Goal: Information Seeking & Learning: Learn about a topic

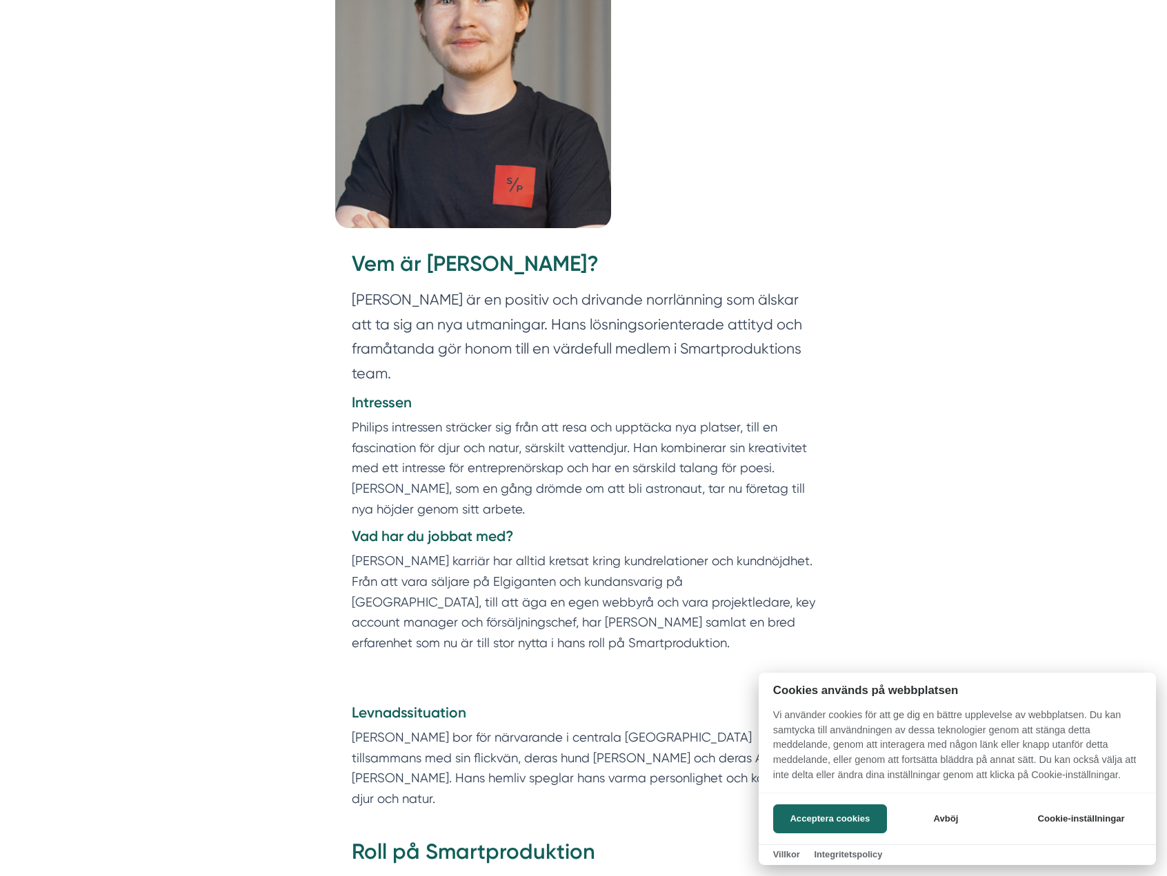
scroll to position [414, 0]
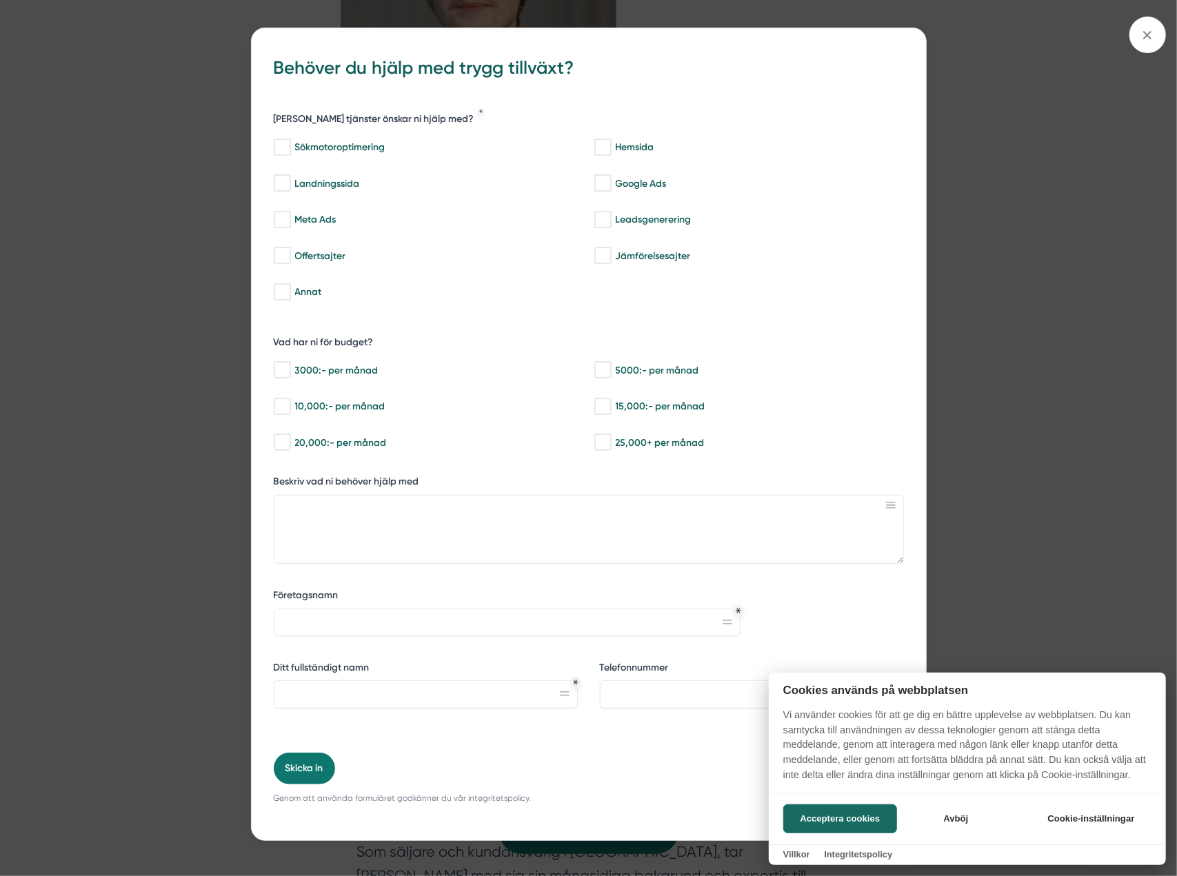
click at [1153, 30] on div at bounding box center [588, 438] width 1177 height 876
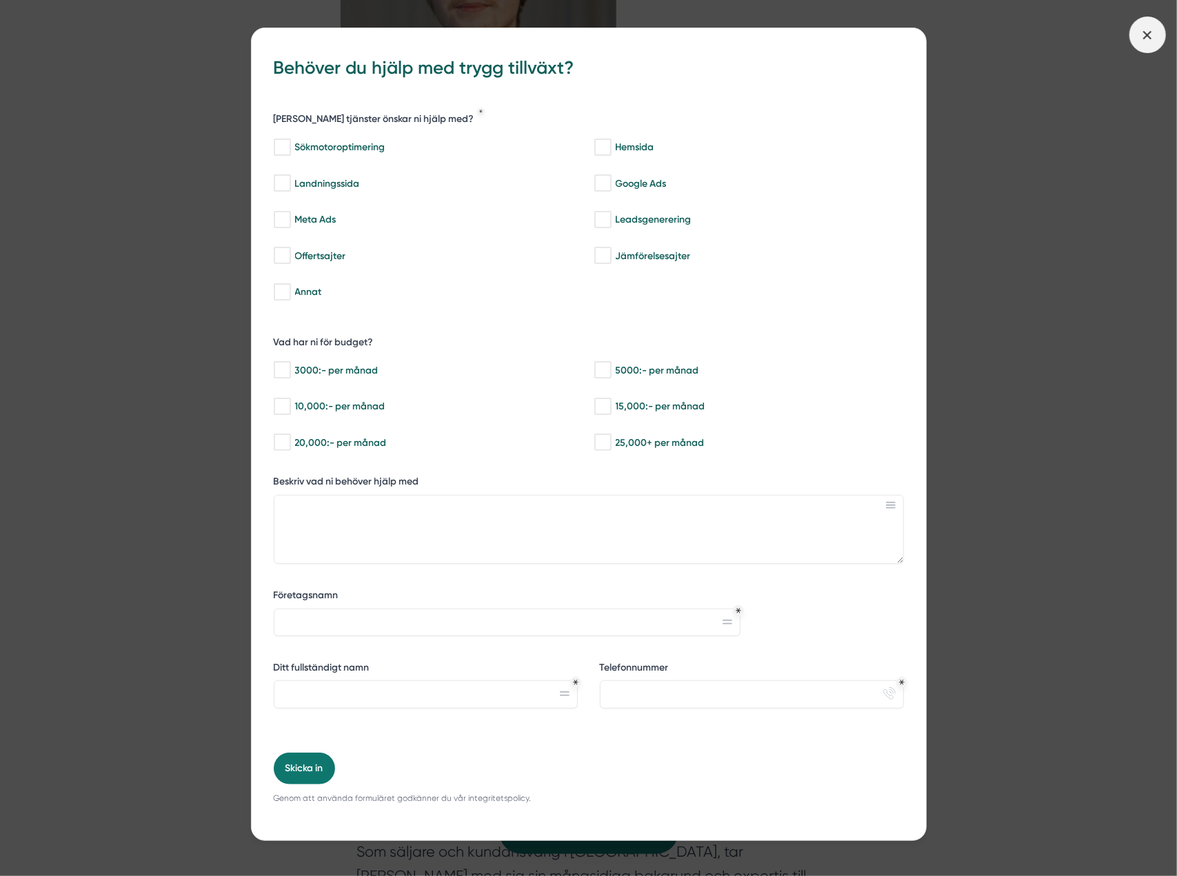
click at [1141, 35] on icon at bounding box center [1147, 35] width 15 height 15
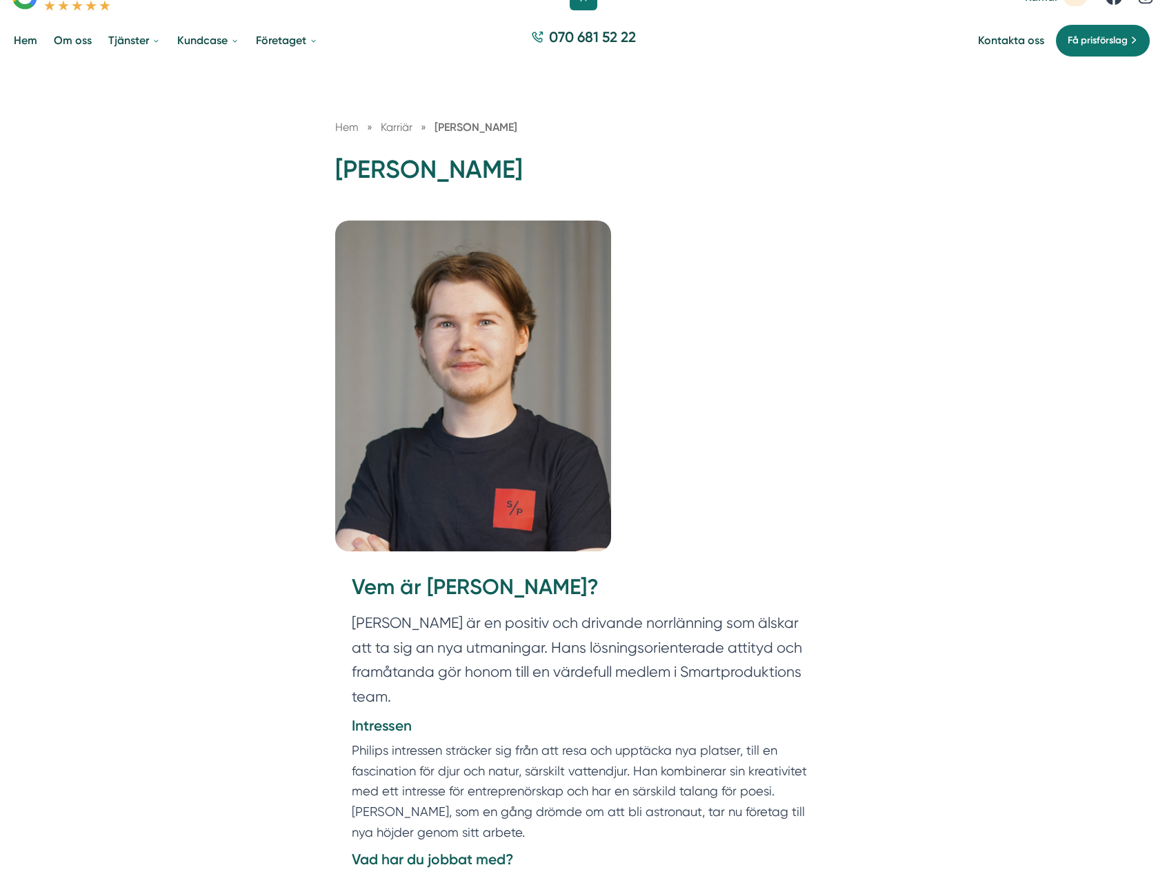
scroll to position [207, 0]
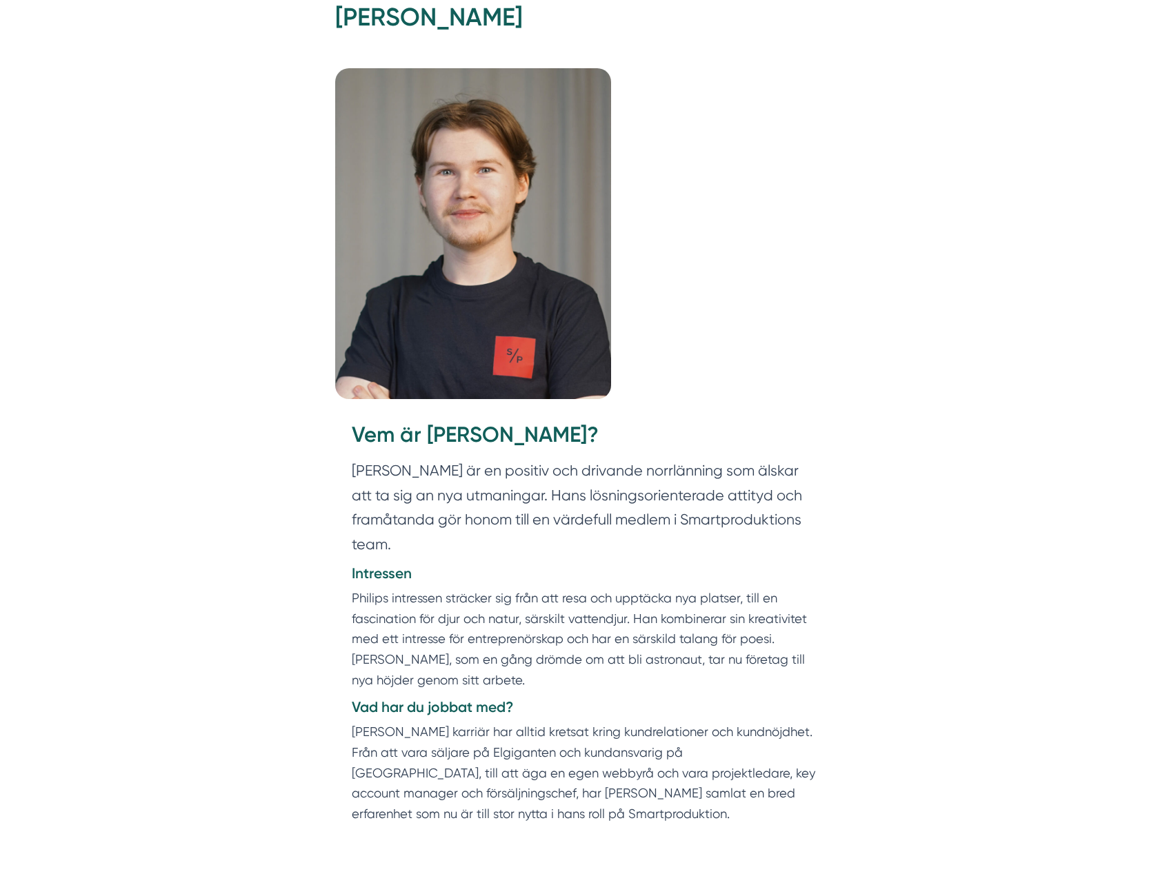
click at [395, 330] on img at bounding box center [473, 233] width 276 height 331
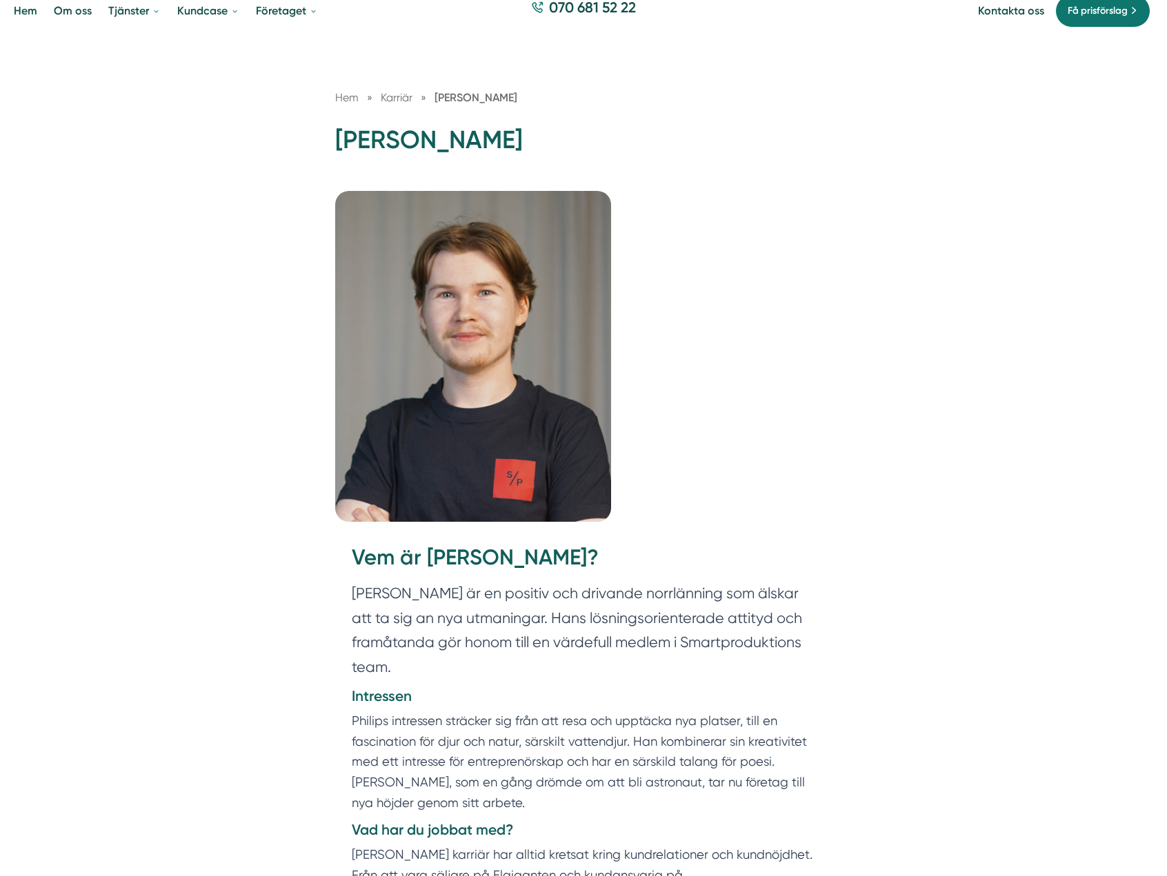
scroll to position [0, 0]
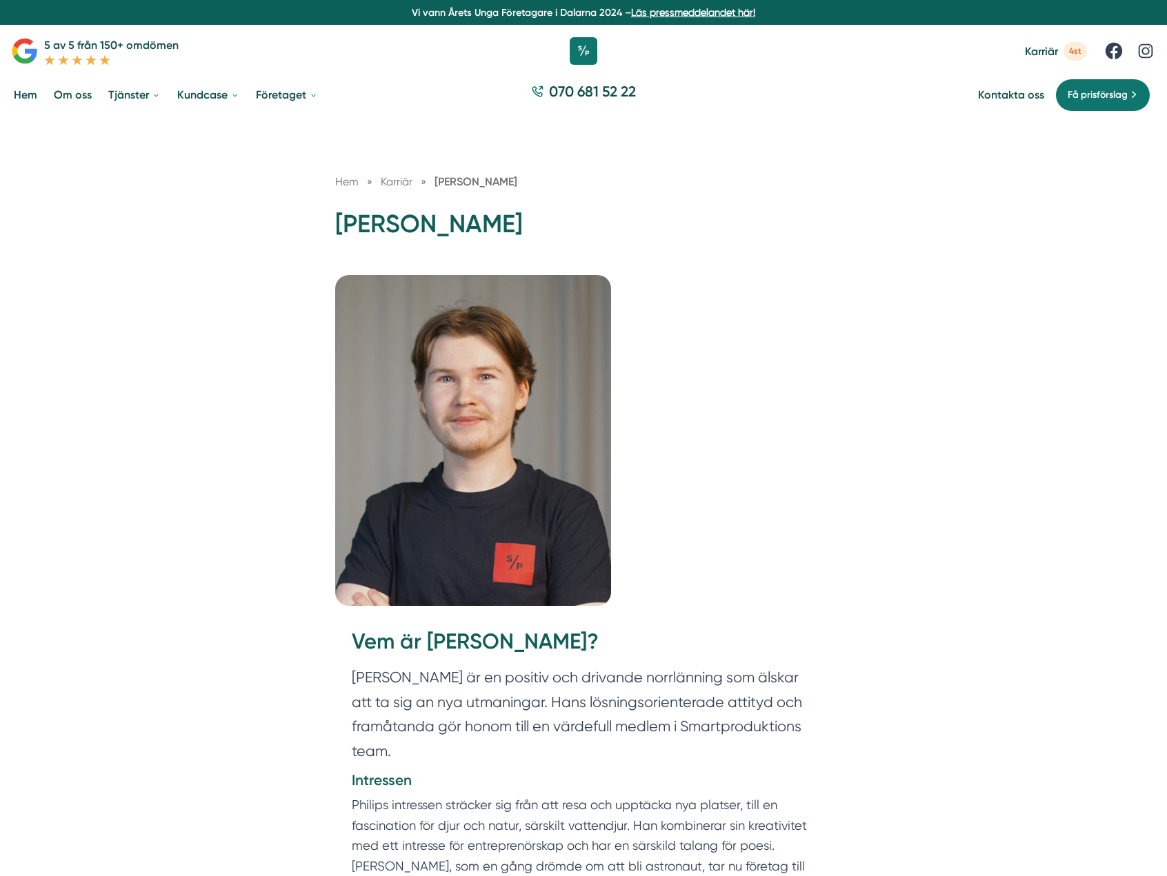
click at [1068, 45] on span "4st" at bounding box center [1074, 51] width 23 height 19
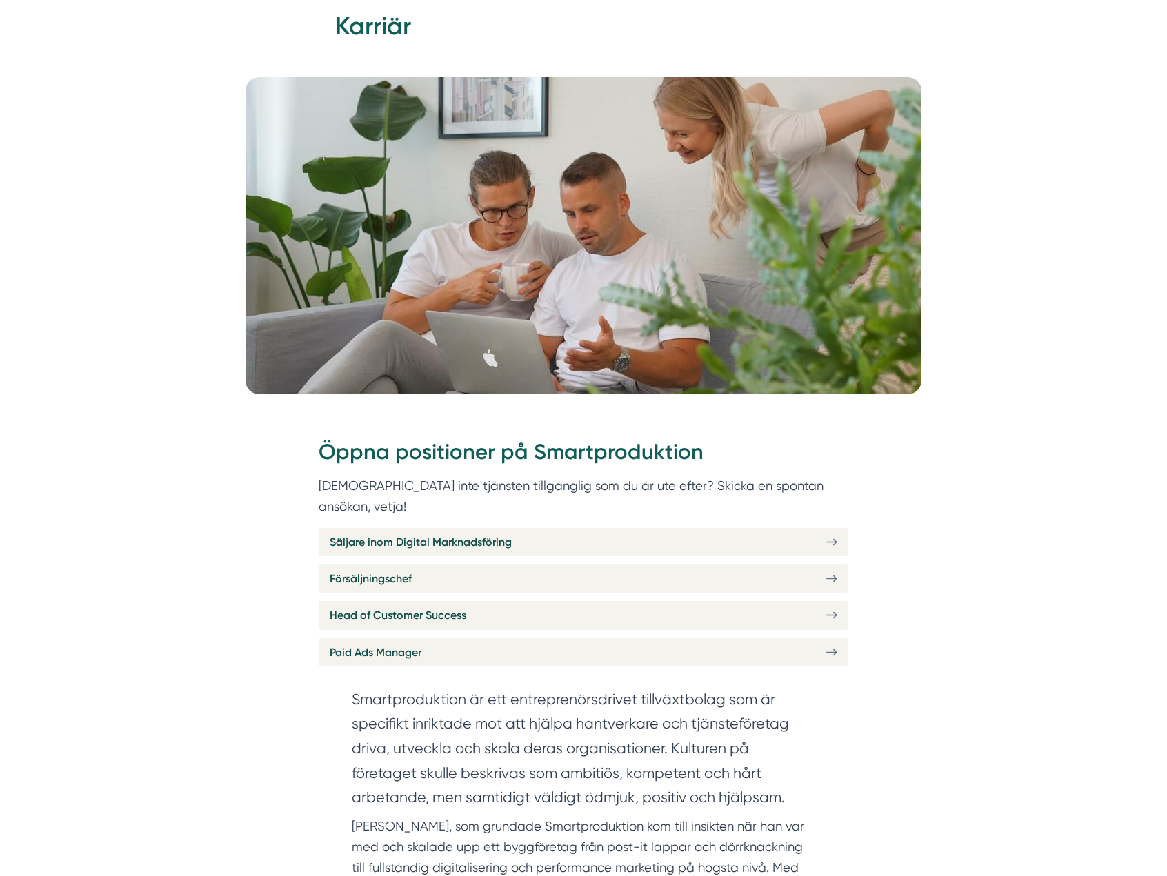
scroll to position [276, 0]
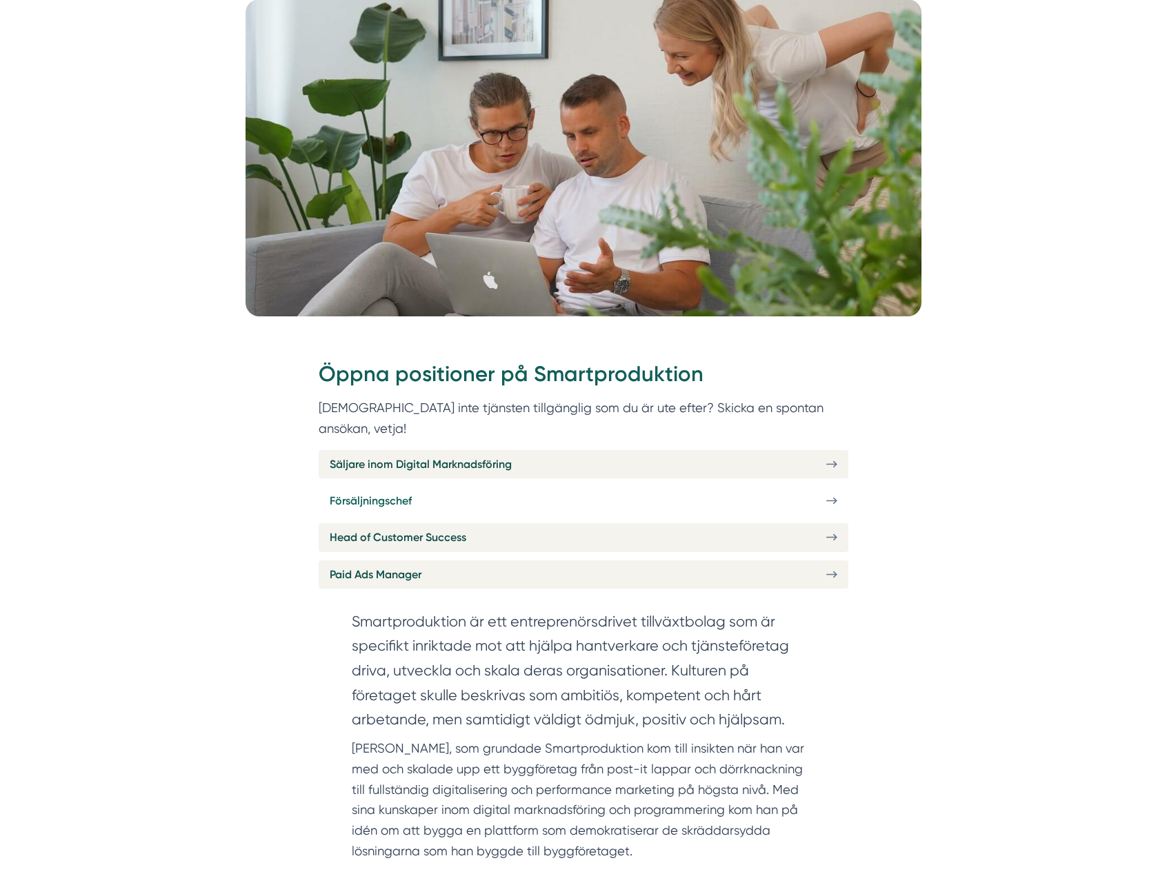
click at [645, 487] on link "Försäljningschef" at bounding box center [584, 501] width 530 height 28
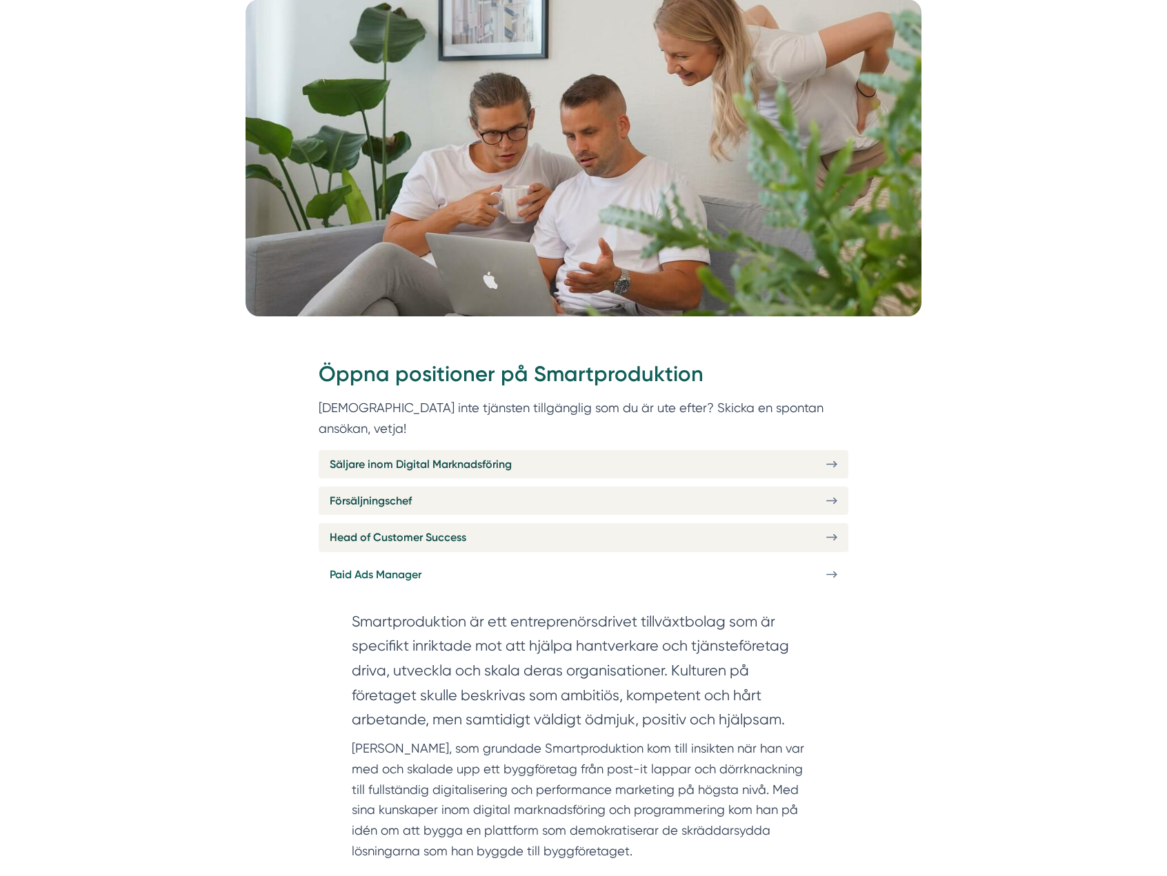
click at [422, 561] on link "Paid Ads Manager" at bounding box center [584, 575] width 530 height 28
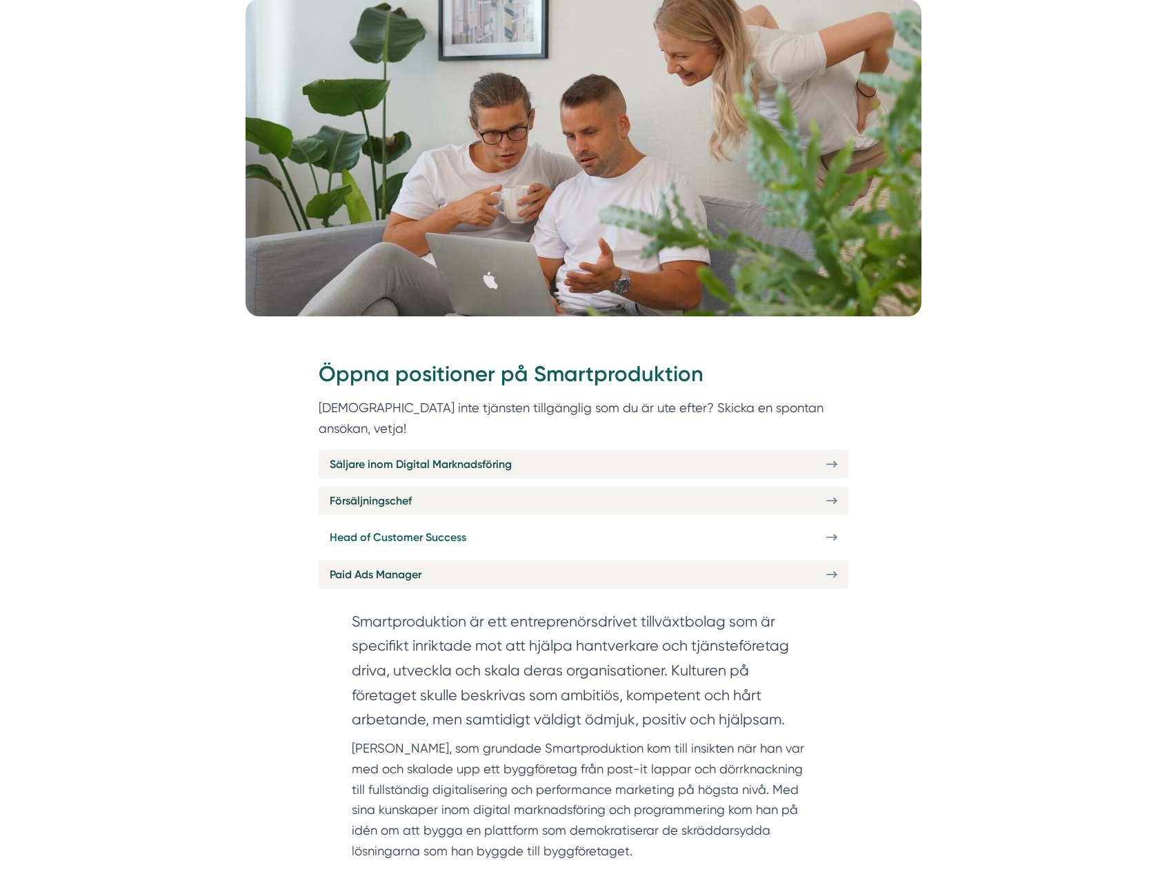
click at [399, 529] on span "Head of Customer Success" at bounding box center [398, 537] width 137 height 17
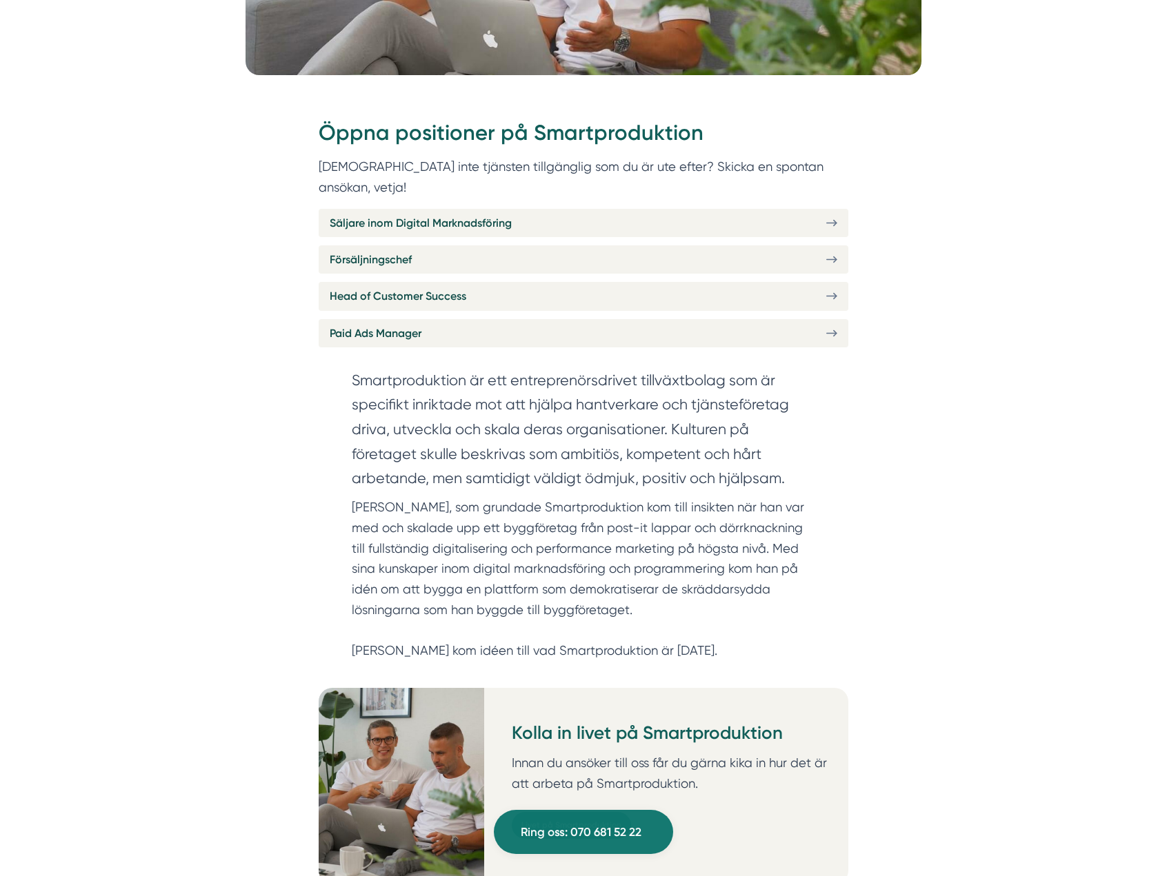
scroll to position [483, 0]
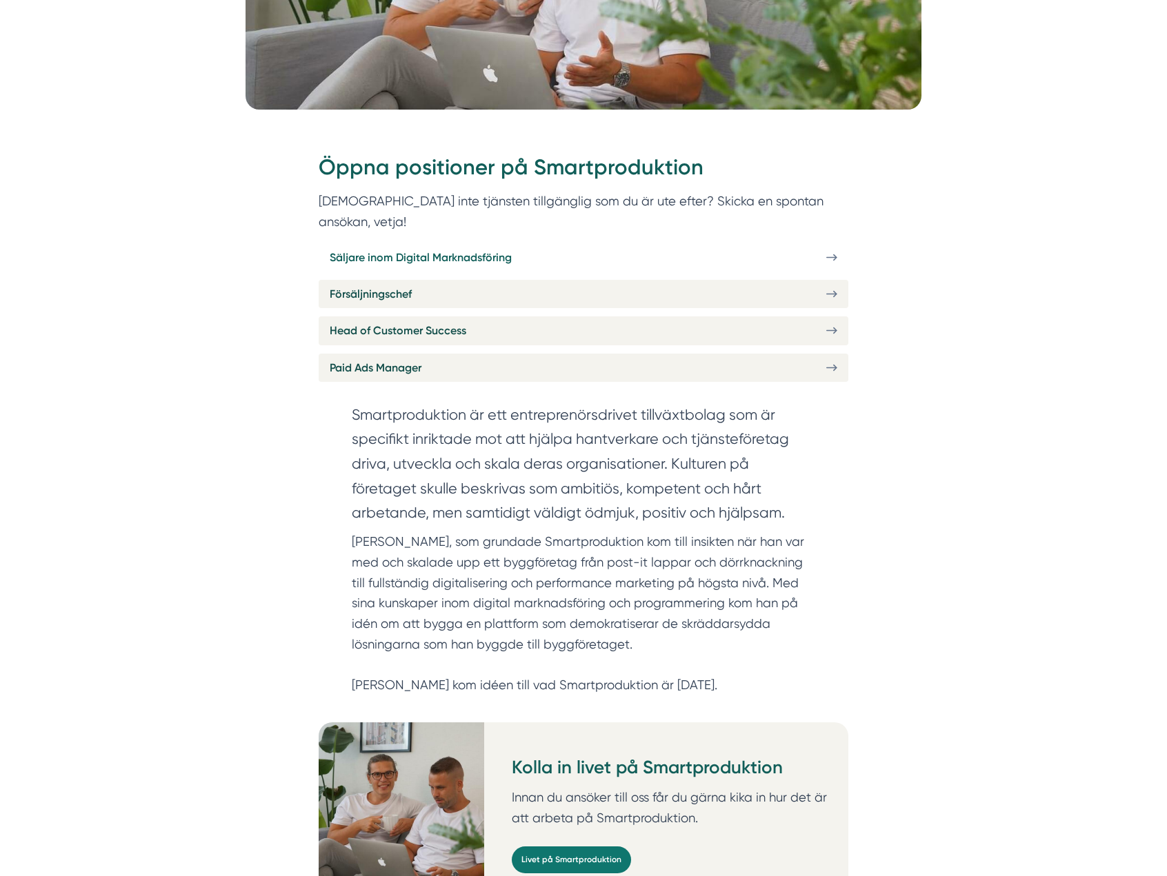
click at [410, 249] on span "Säljare inom Digital Marknadsföring" at bounding box center [421, 257] width 182 height 17
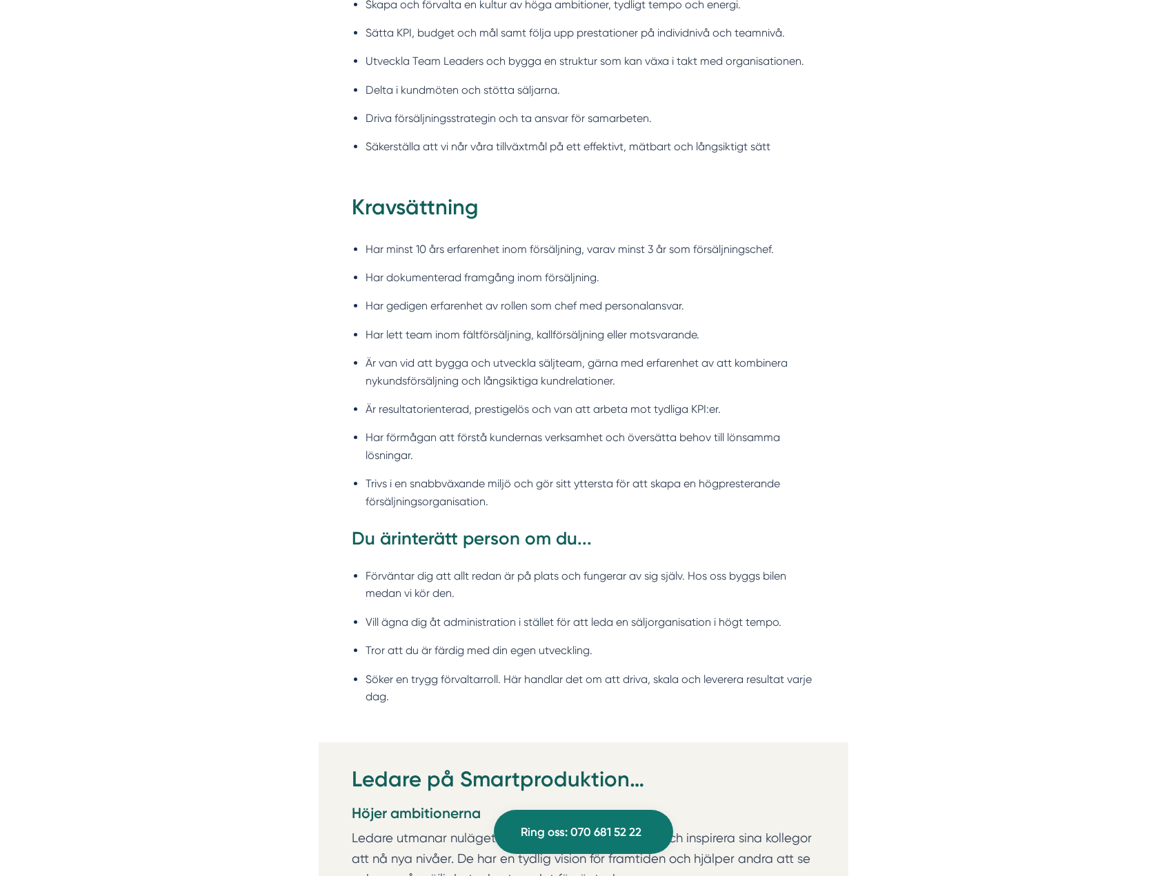
scroll to position [1379, 0]
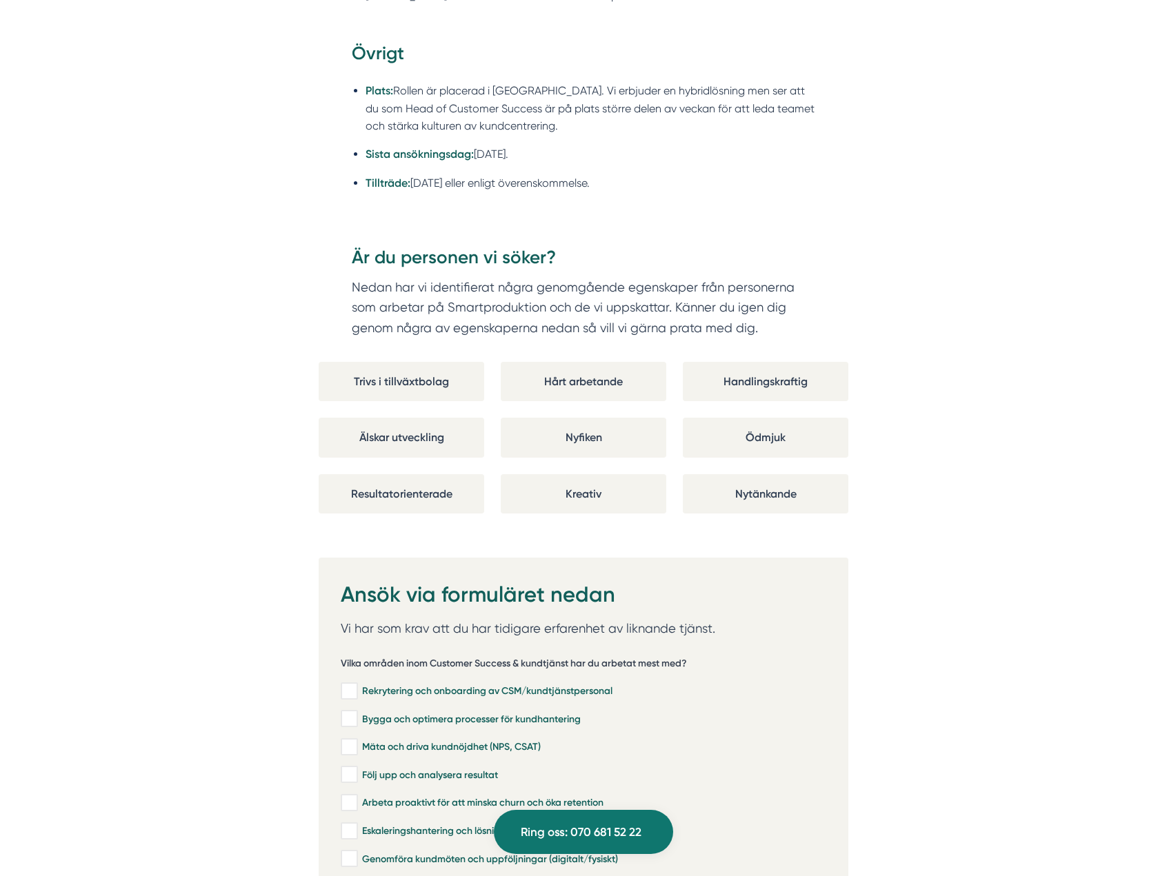
scroll to position [2483, 0]
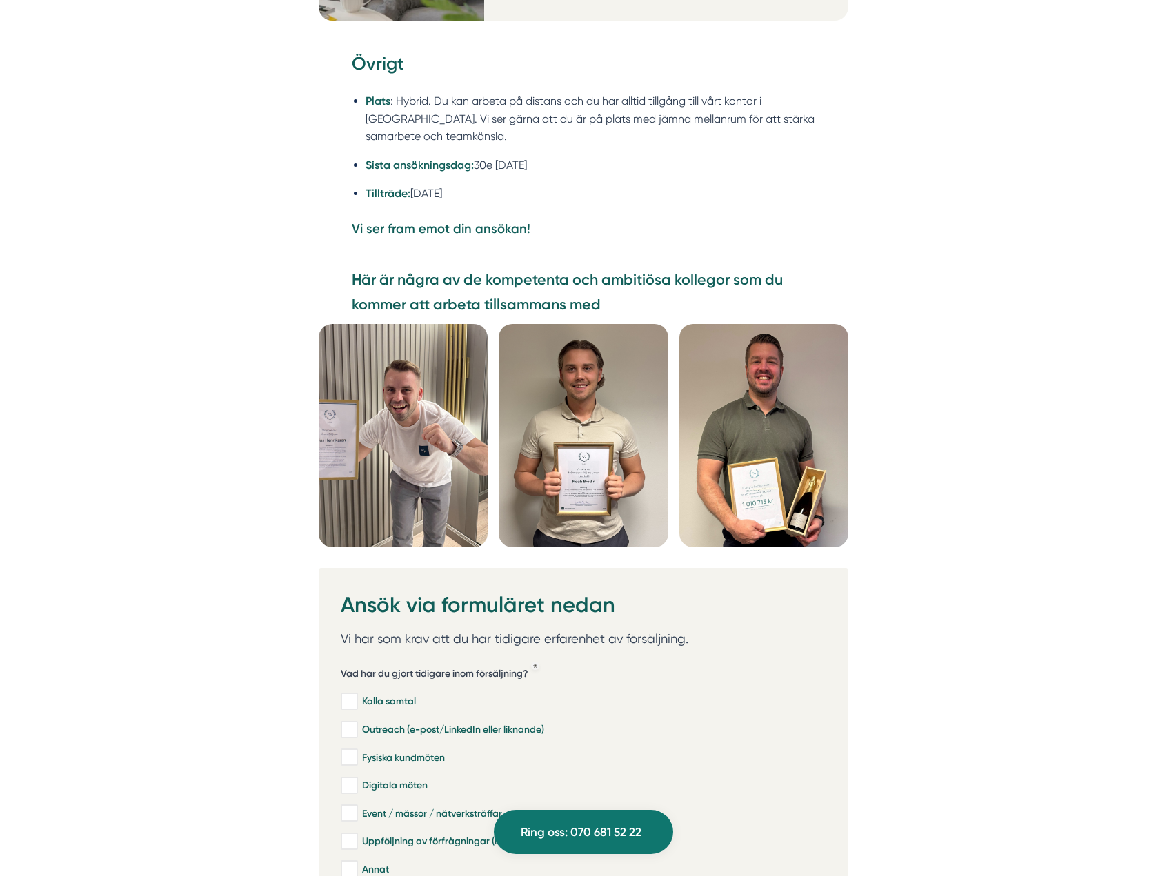
scroll to position [3724, 0]
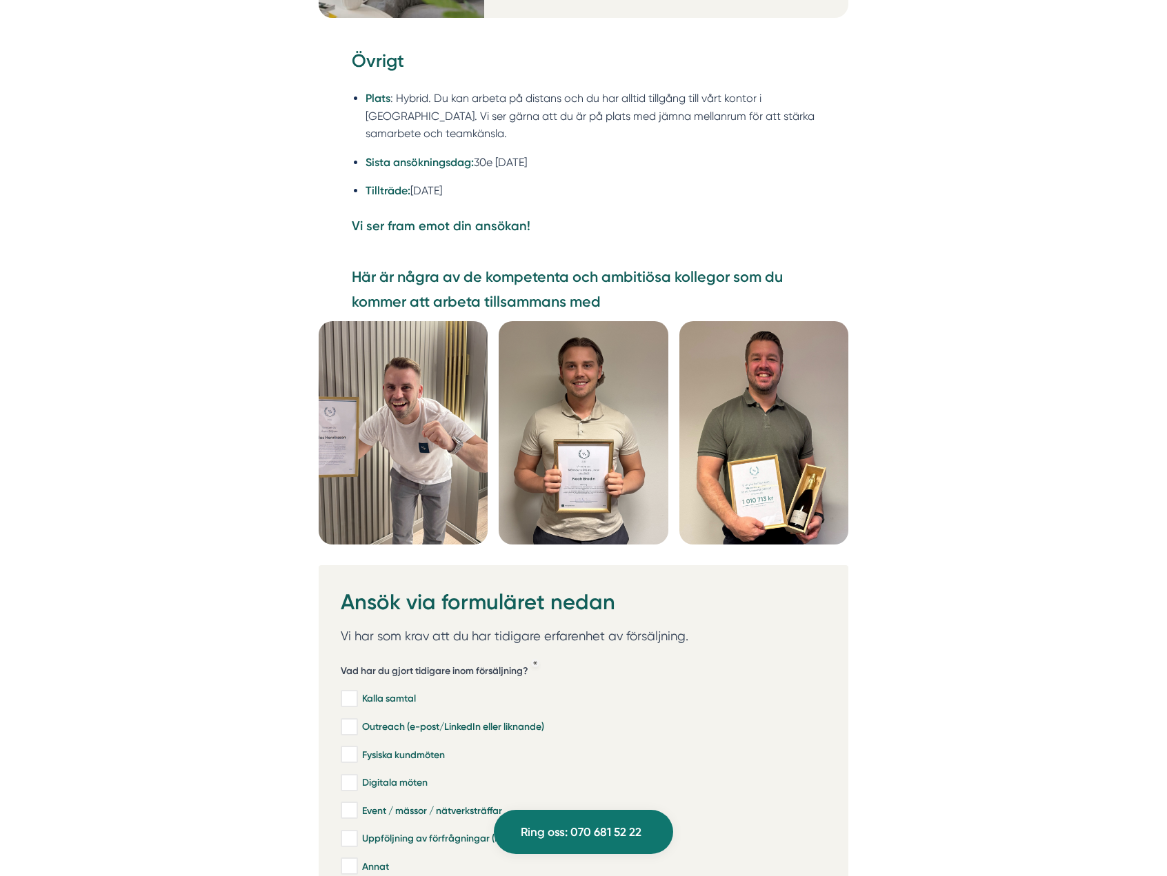
click at [450, 357] on img at bounding box center [403, 432] width 169 height 223
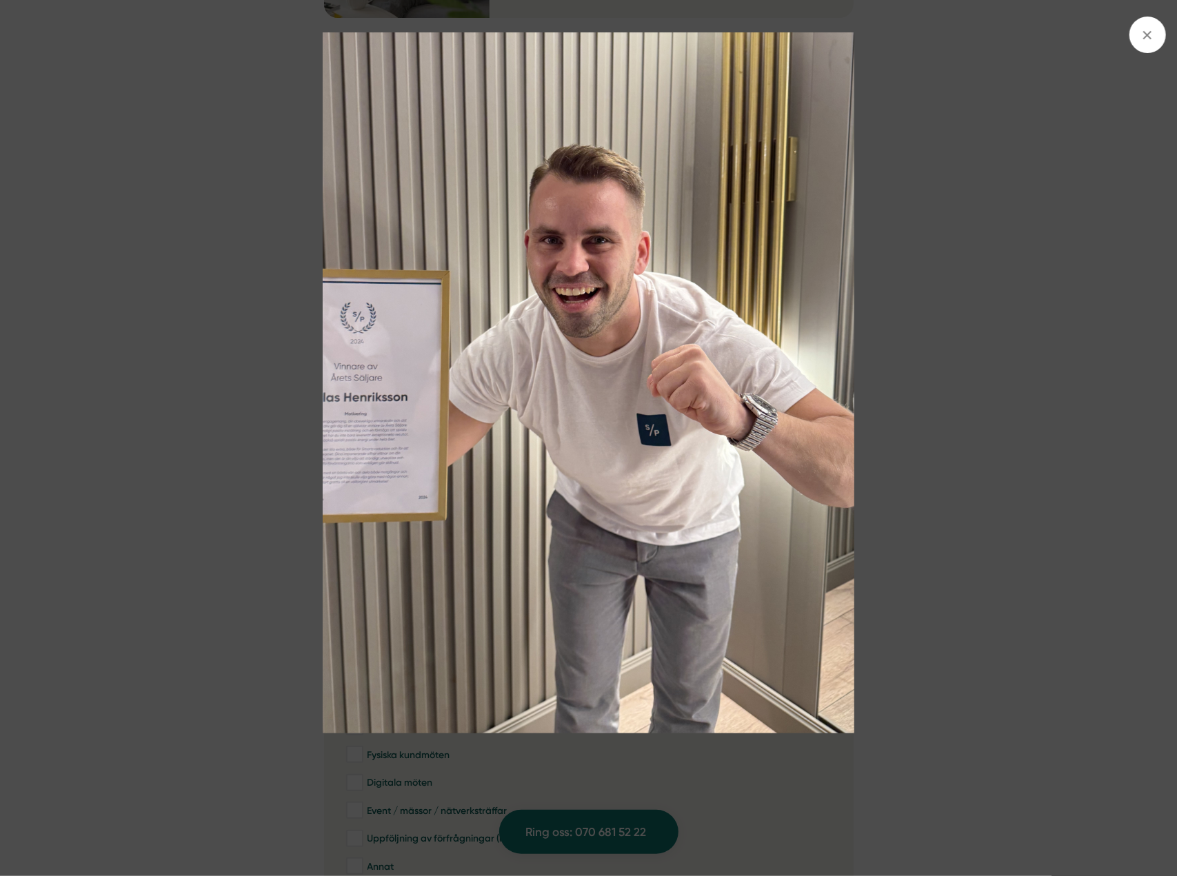
click at [850, 214] on img at bounding box center [588, 382] width 883 height 701
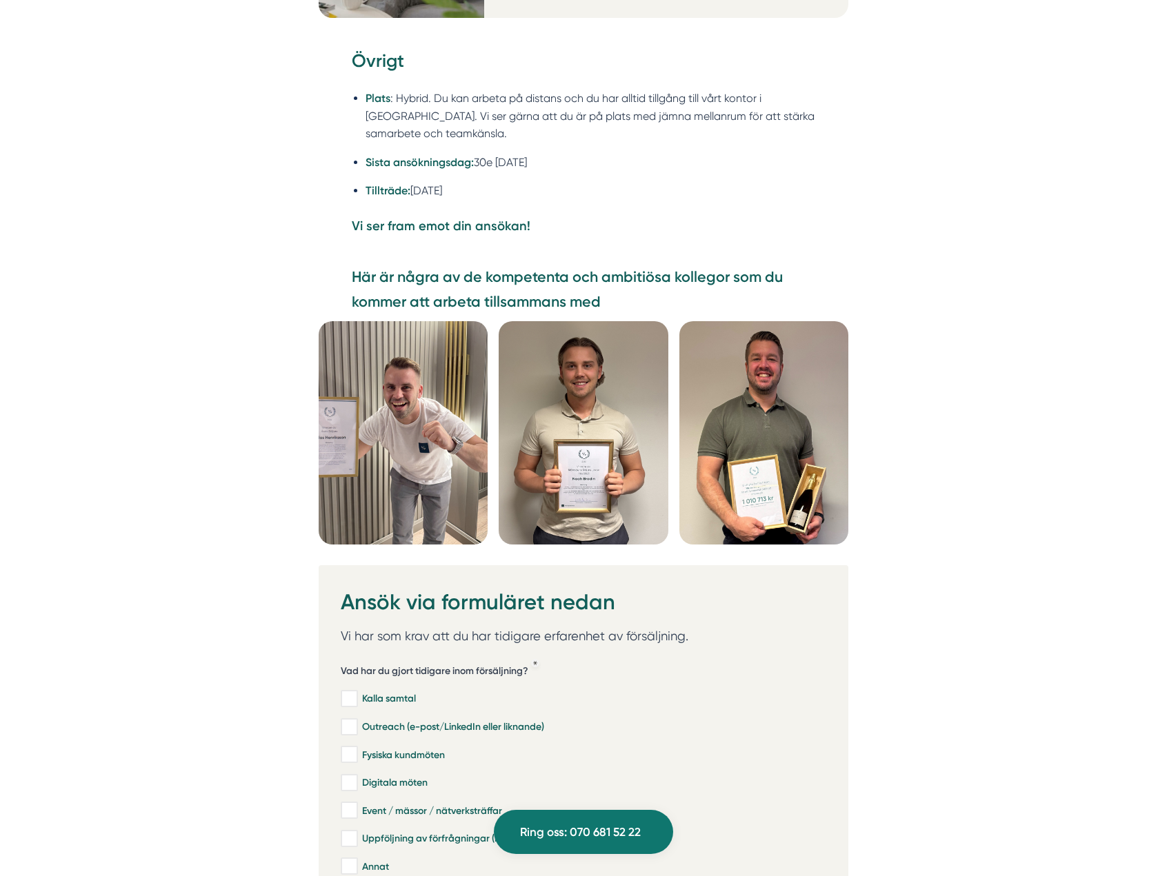
click at [588, 375] on img at bounding box center [583, 432] width 169 height 223
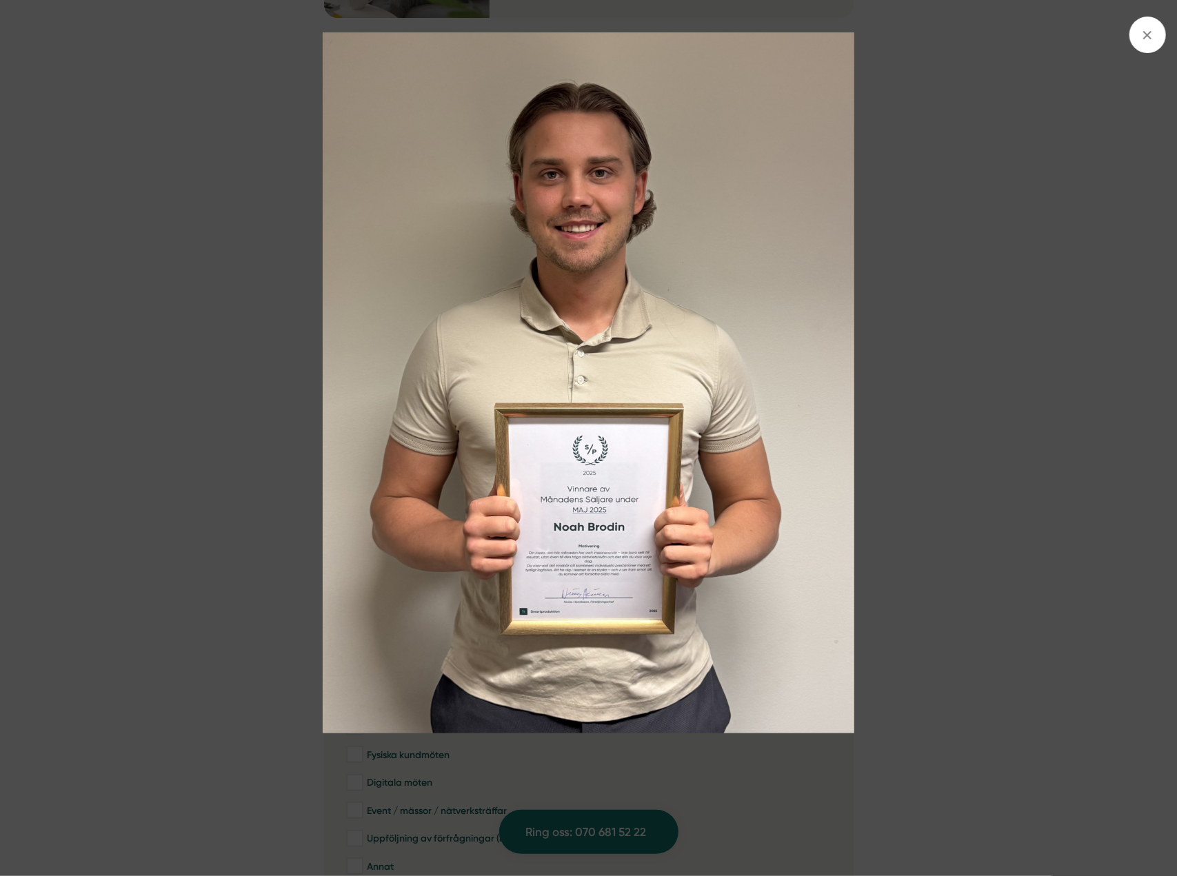
click at [945, 175] on img at bounding box center [588, 382] width 883 height 701
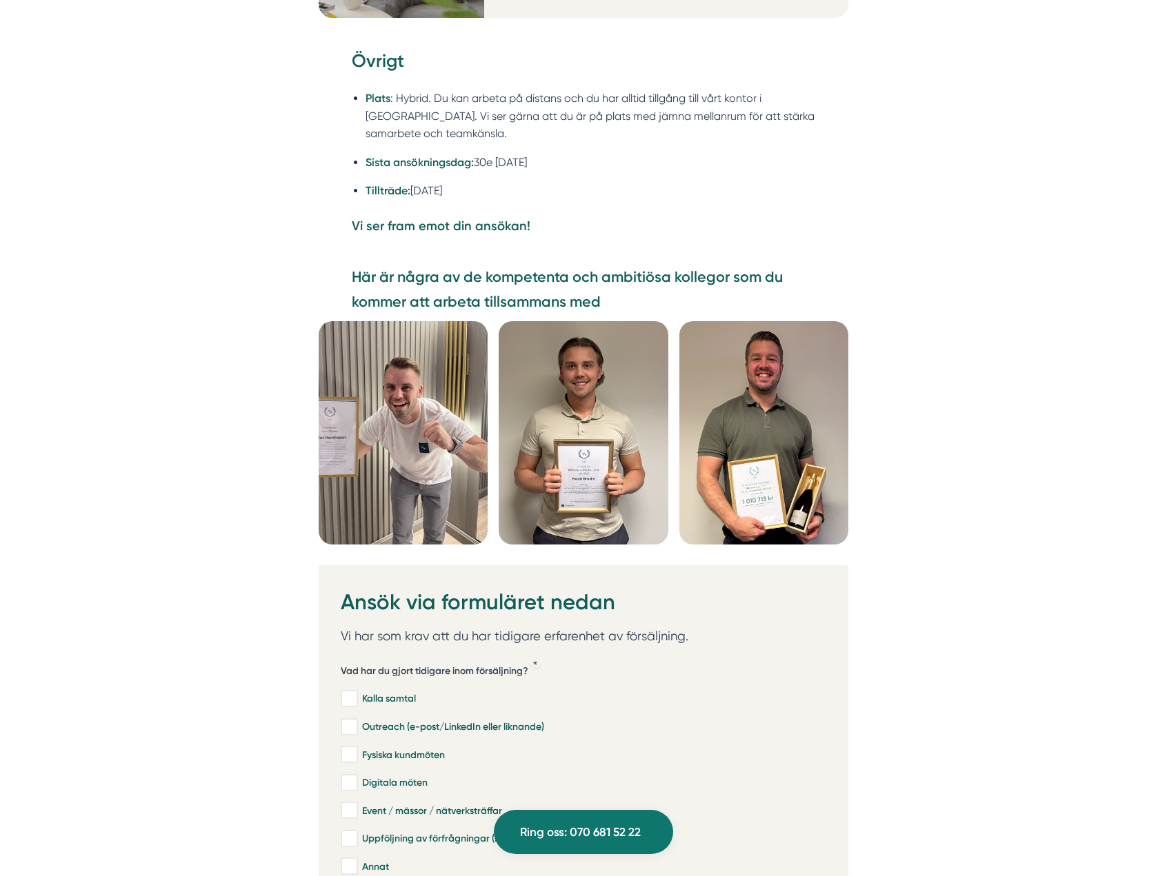
click at [759, 385] on img at bounding box center [763, 432] width 169 height 223
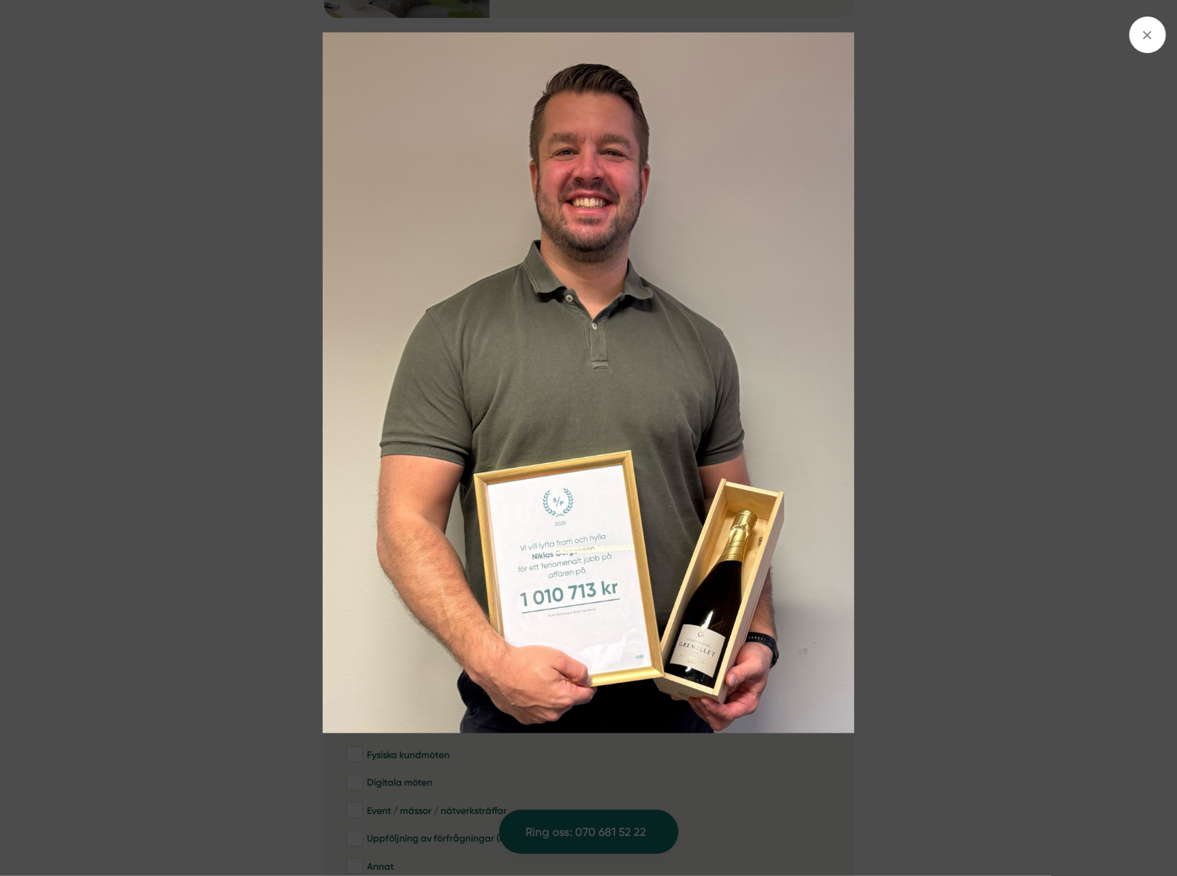
click at [884, 519] on img at bounding box center [588, 382] width 883 height 701
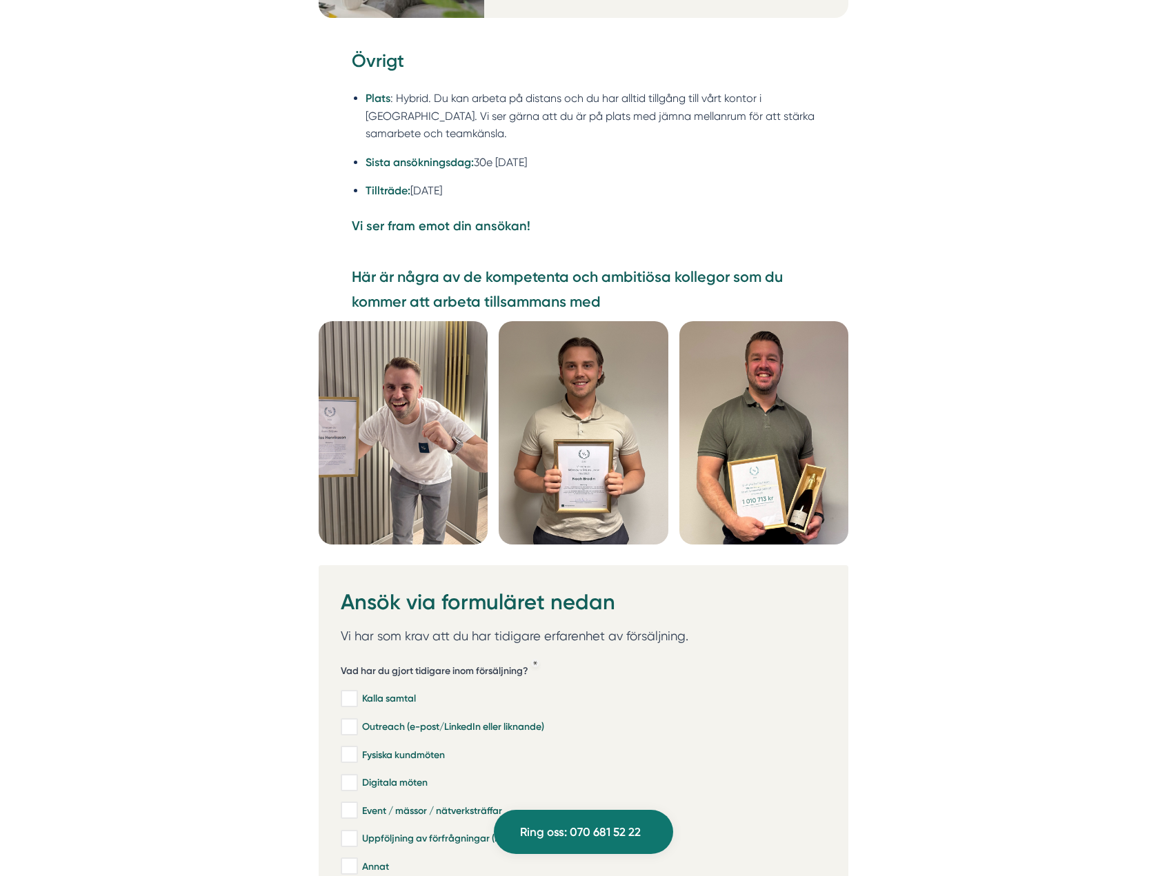
click at [615, 427] on img at bounding box center [583, 432] width 169 height 223
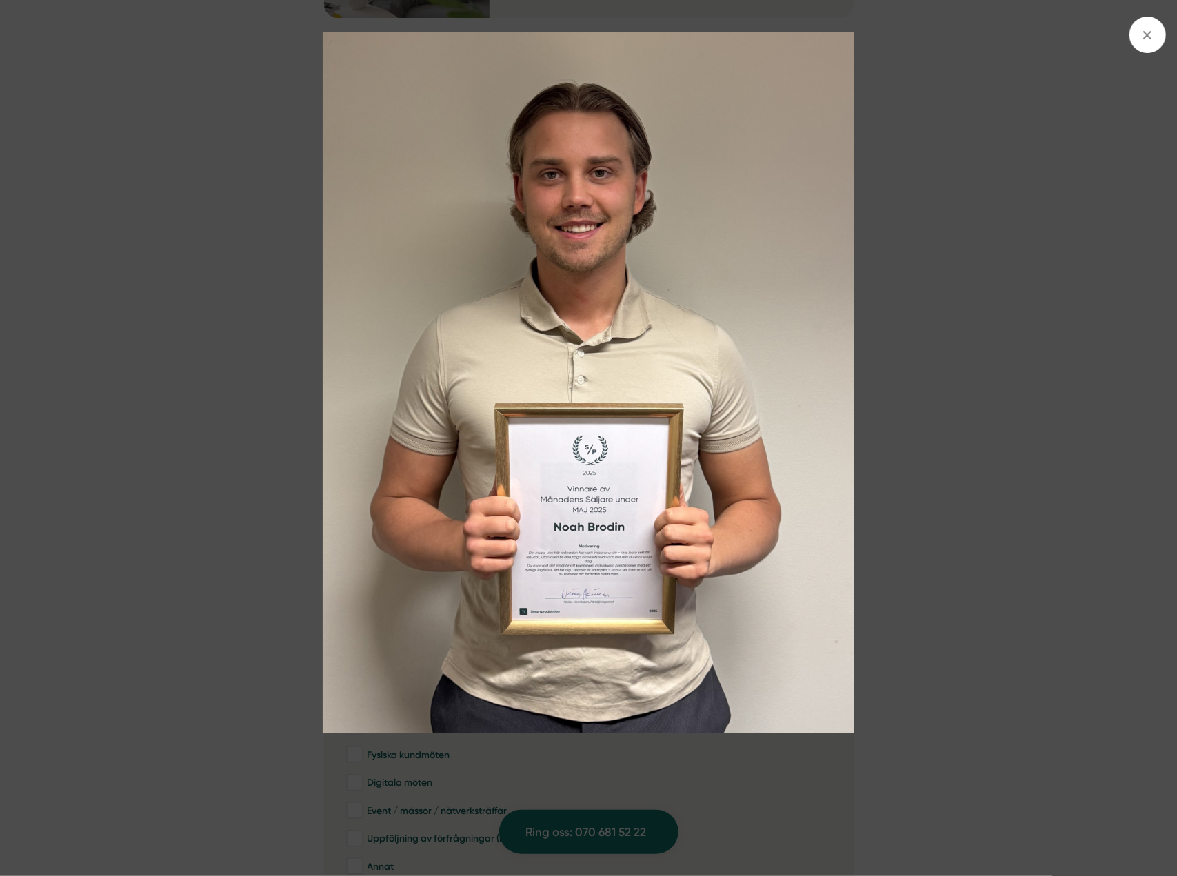
click at [856, 380] on img at bounding box center [588, 382] width 883 height 701
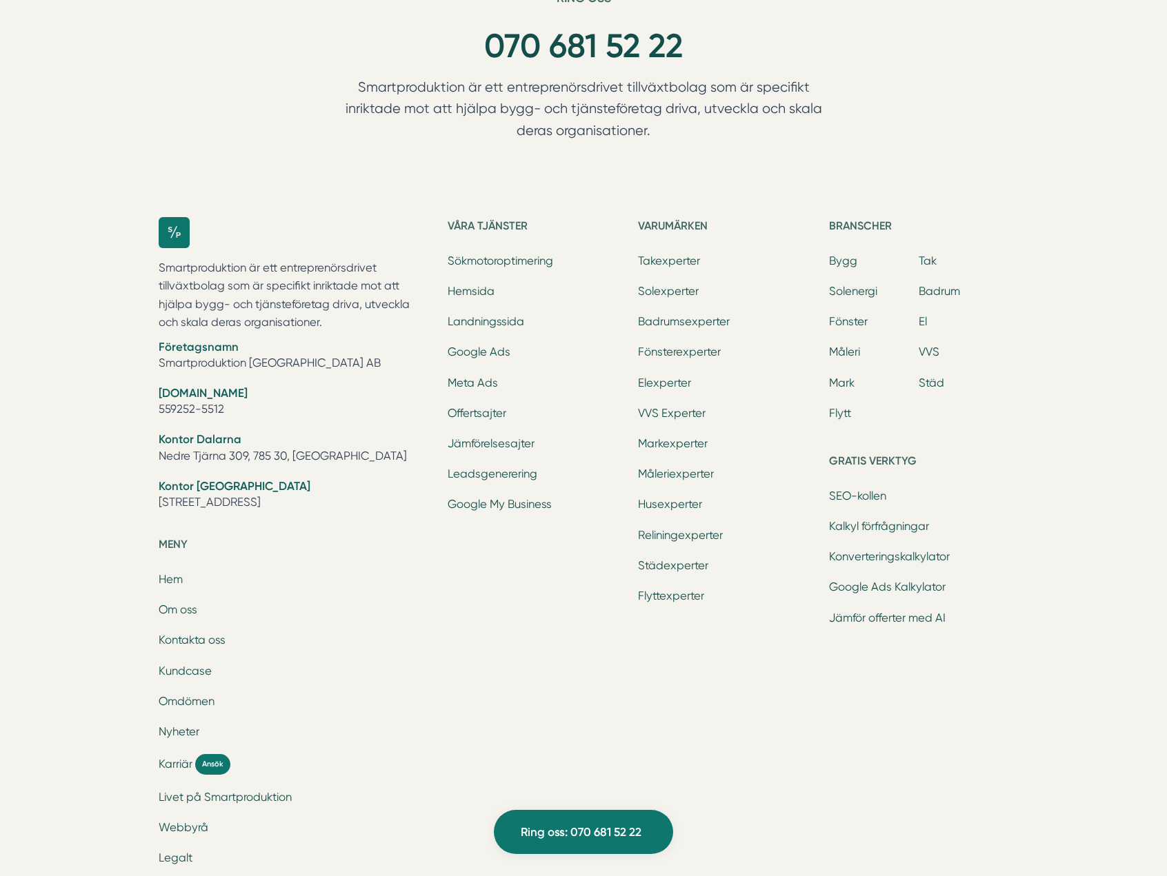
scroll to position [5211, 0]
